Goal: Check status

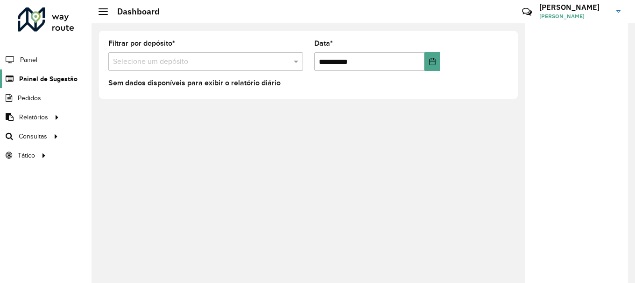
click at [52, 82] on span "Painel de Sugestão" at bounding box center [48, 79] width 58 height 10
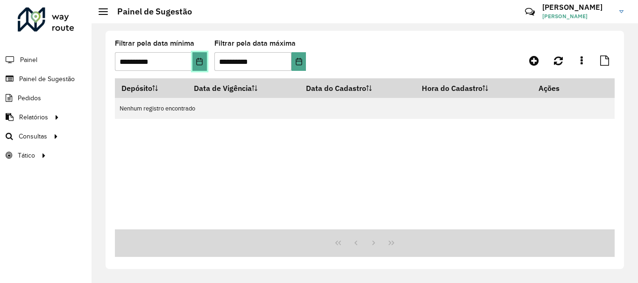
click at [201, 60] on icon "Choose Date" at bounding box center [199, 61] width 7 height 7
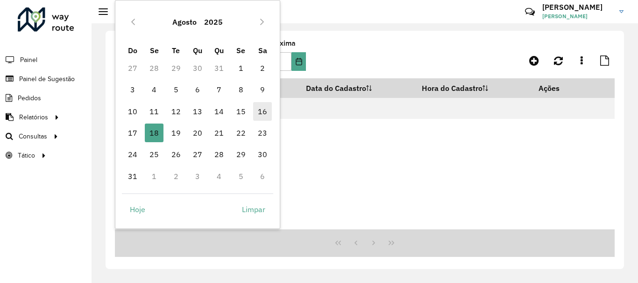
click at [263, 109] on span "16" at bounding box center [262, 111] width 19 height 19
type input "**********"
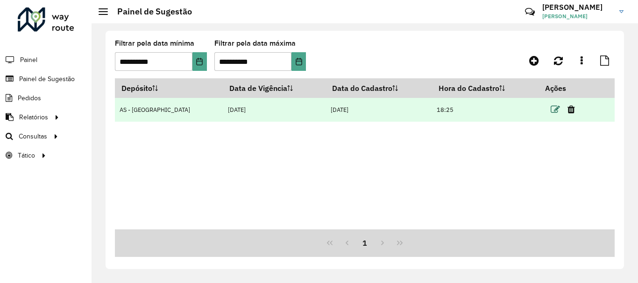
click at [550, 108] on icon at bounding box center [554, 109] width 9 height 9
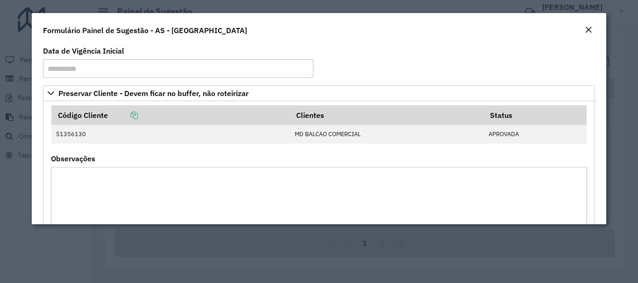
click at [588, 26] on div "Close" at bounding box center [587, 30] width 7 height 11
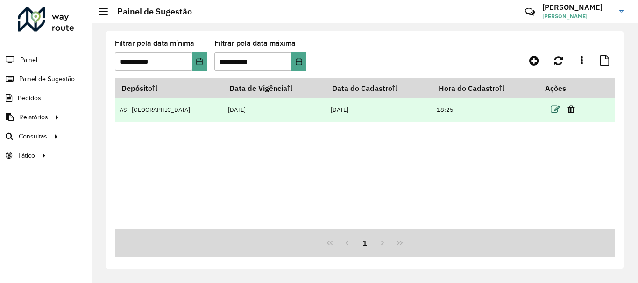
click at [550, 111] on icon at bounding box center [554, 109] width 9 height 9
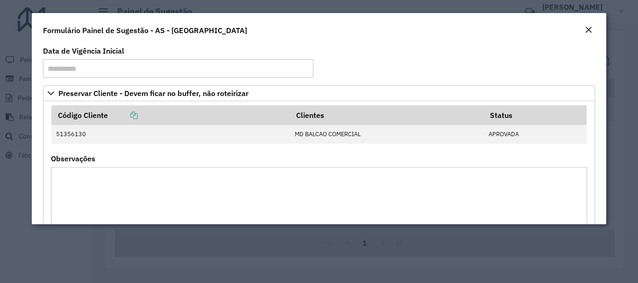
click at [588, 30] on em "Close" at bounding box center [587, 29] width 7 height 7
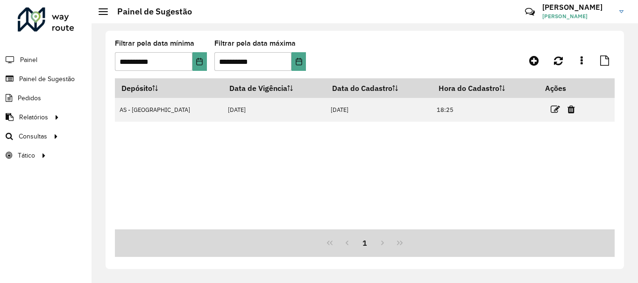
click at [425, 186] on div "Depósito Data de Vigência Data do Cadastro Hora do Cadastro Ações AS - [GEOGRAP…" at bounding box center [364, 153] width 499 height 151
click at [362, 185] on div "Depósito Data de Vigência Data do Cadastro Hora do Cadastro Ações AS - [GEOGRAP…" at bounding box center [364, 153] width 499 height 151
